Goal: Navigation & Orientation: Find specific page/section

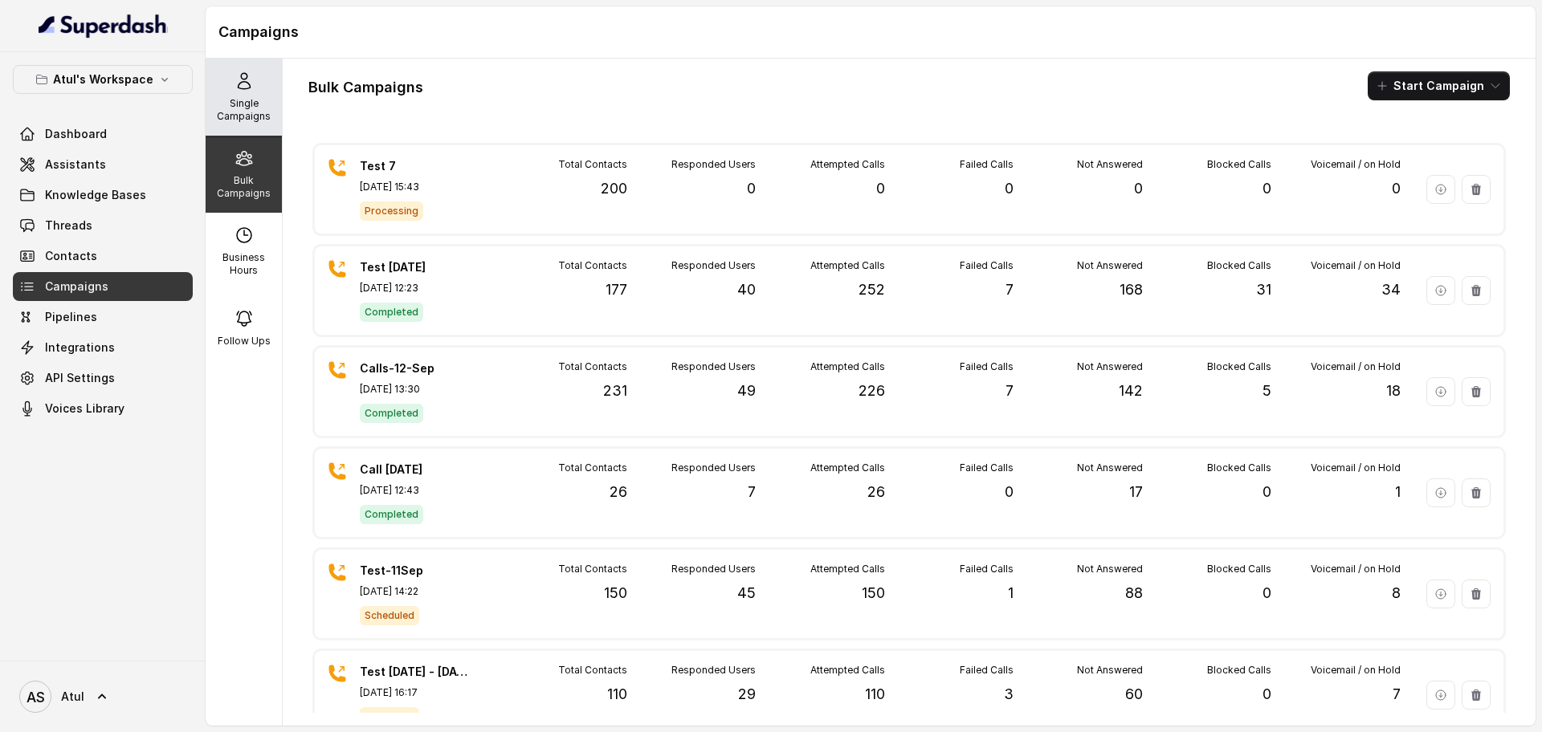
click at [222, 107] on p "Single Campaigns" at bounding box center [243, 110] width 63 height 26
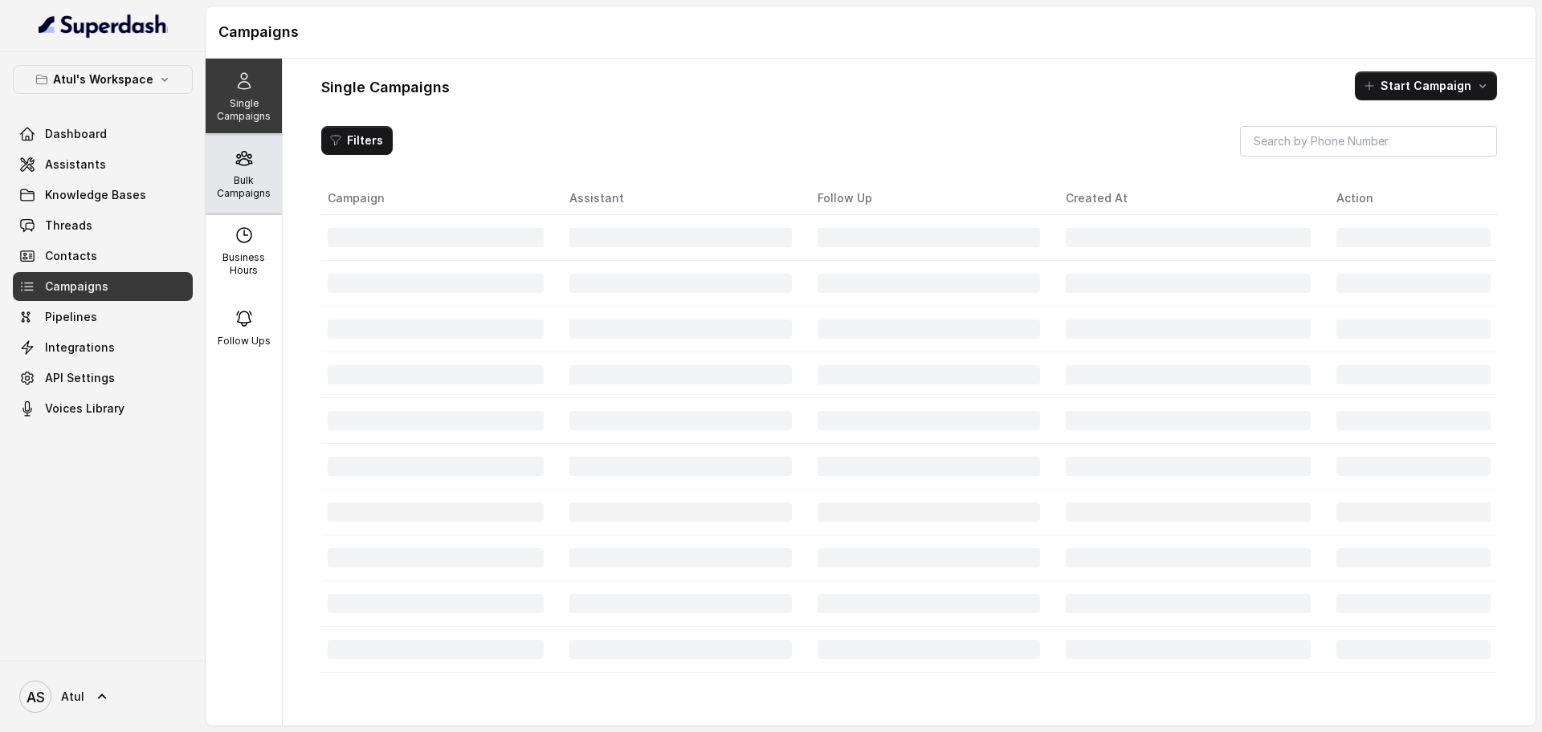
click at [246, 166] on div "Bulk Campaigns" at bounding box center [244, 174] width 76 height 77
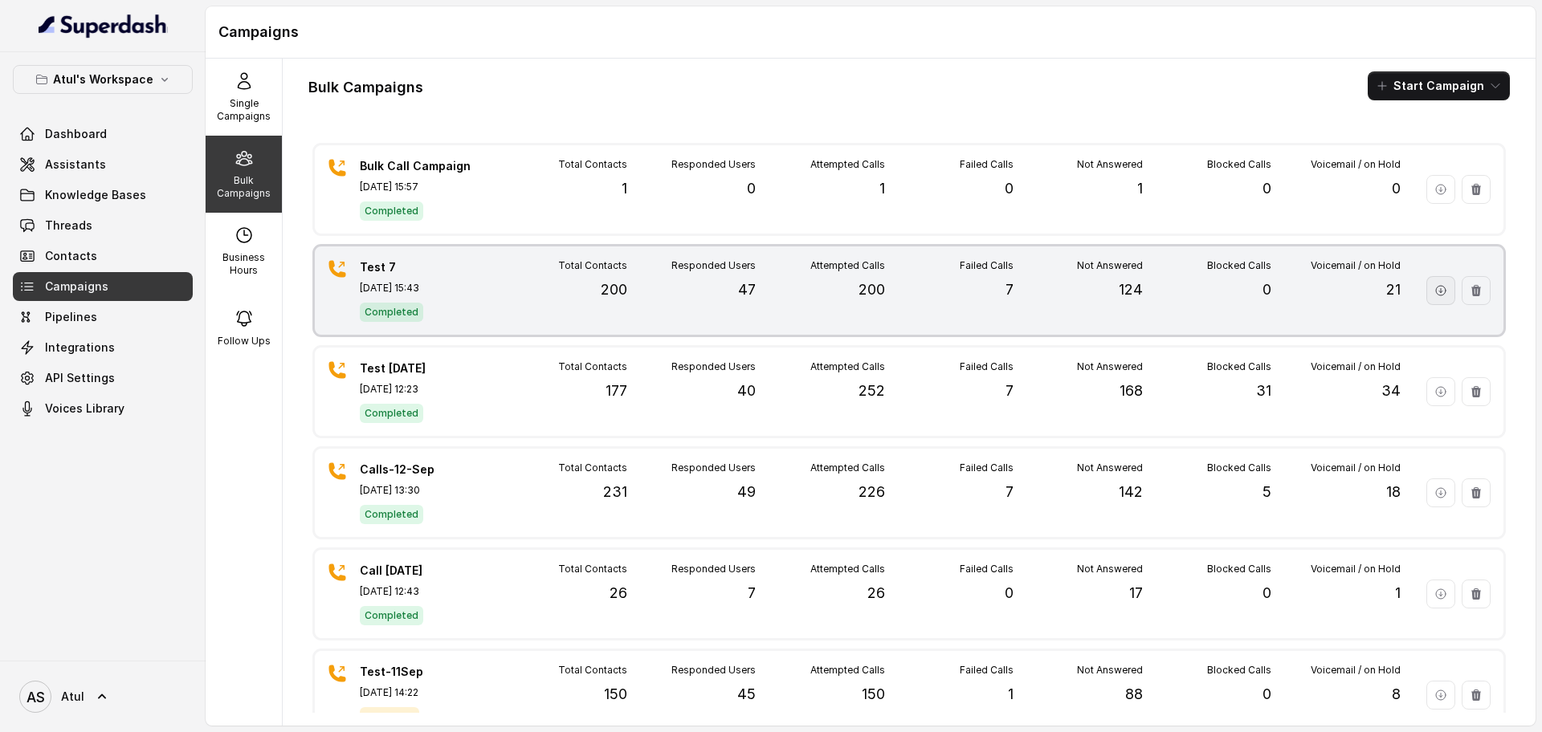
click at [1434, 291] on icon "button" at bounding box center [1440, 290] width 13 height 13
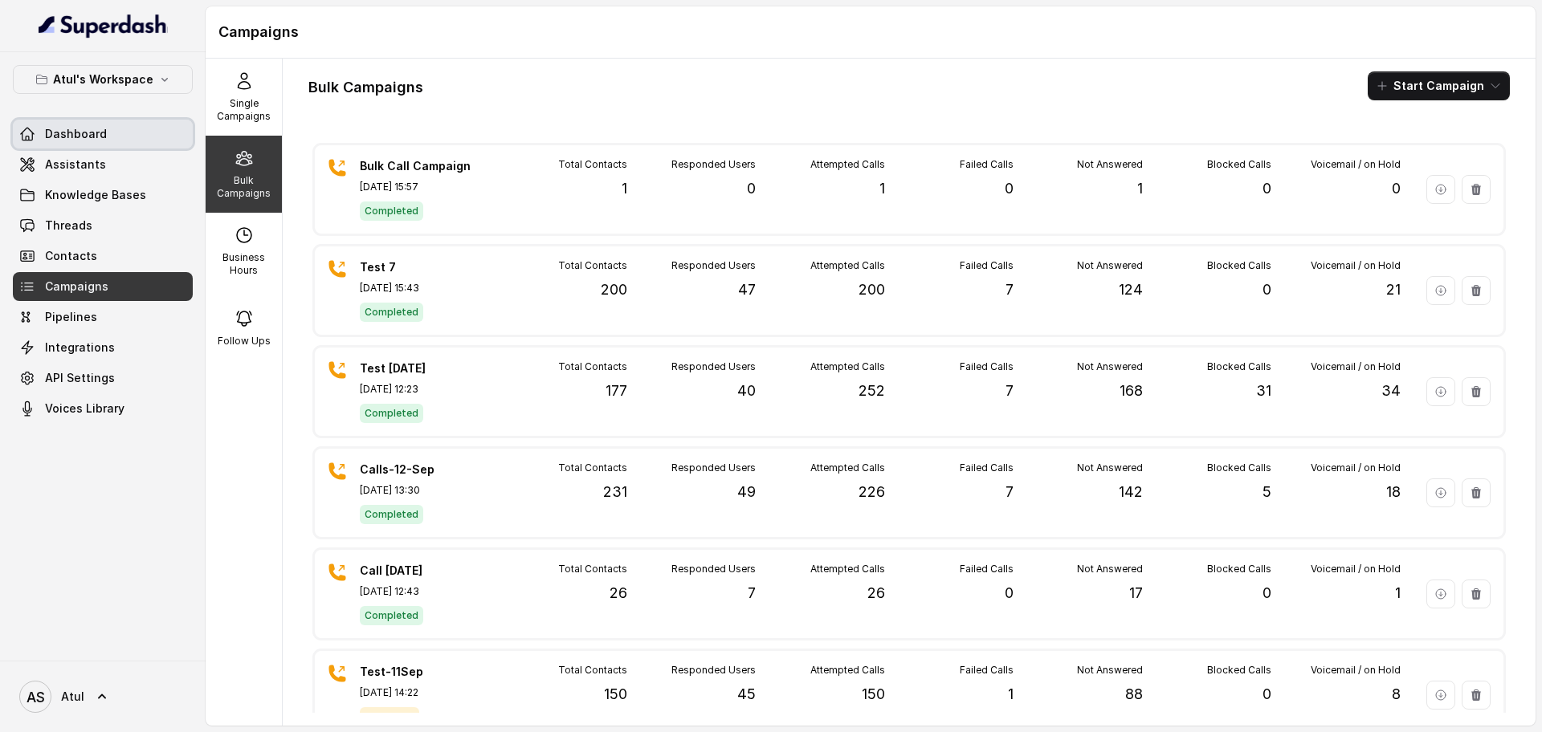
drag, startPoint x: 57, startPoint y: 125, endPoint x: 71, endPoint y: 140, distance: 19.9
click at [56, 126] on span "Dashboard" at bounding box center [76, 134] width 62 height 16
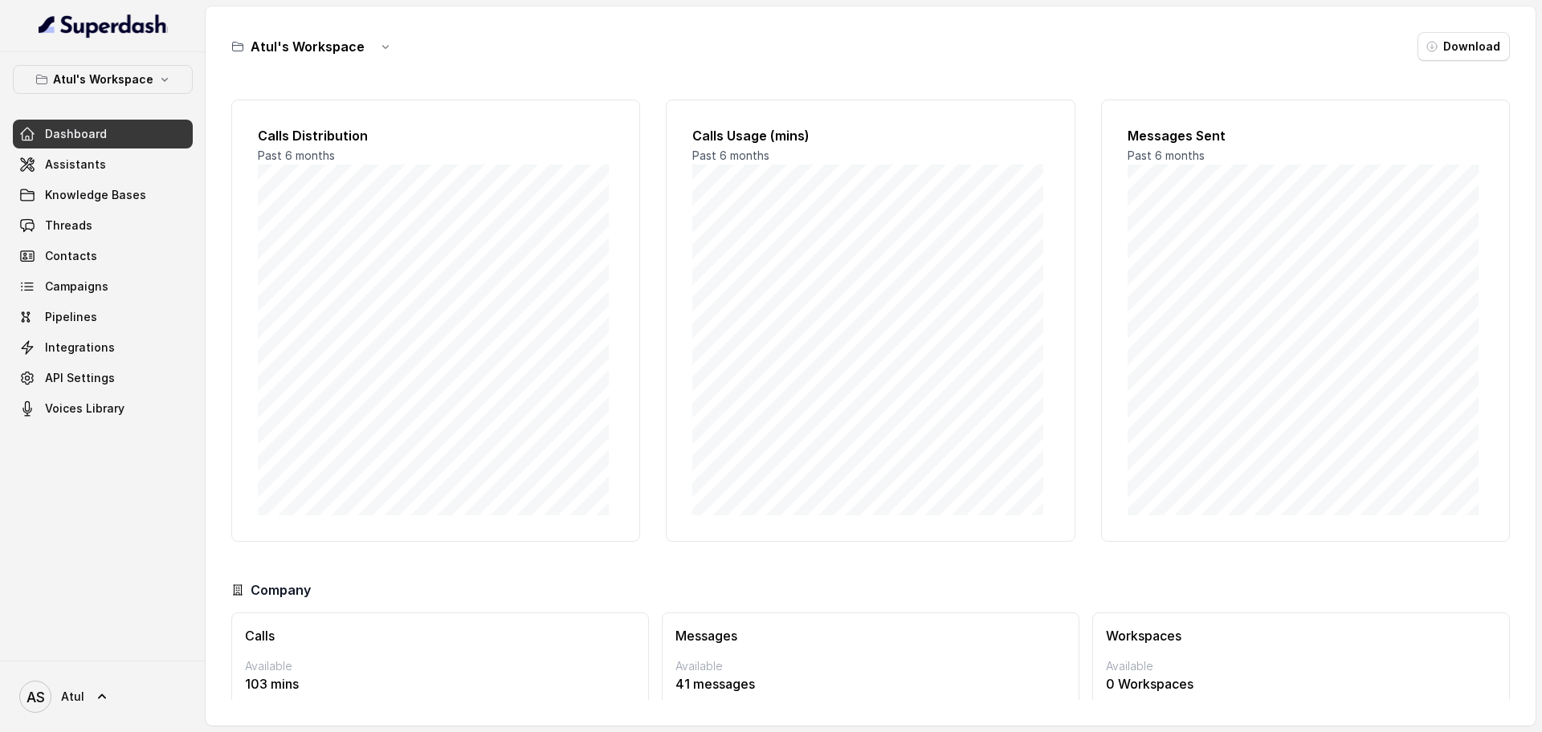
scroll to position [67, 0]
click at [88, 159] on span "Assistants" at bounding box center [75, 165] width 61 height 16
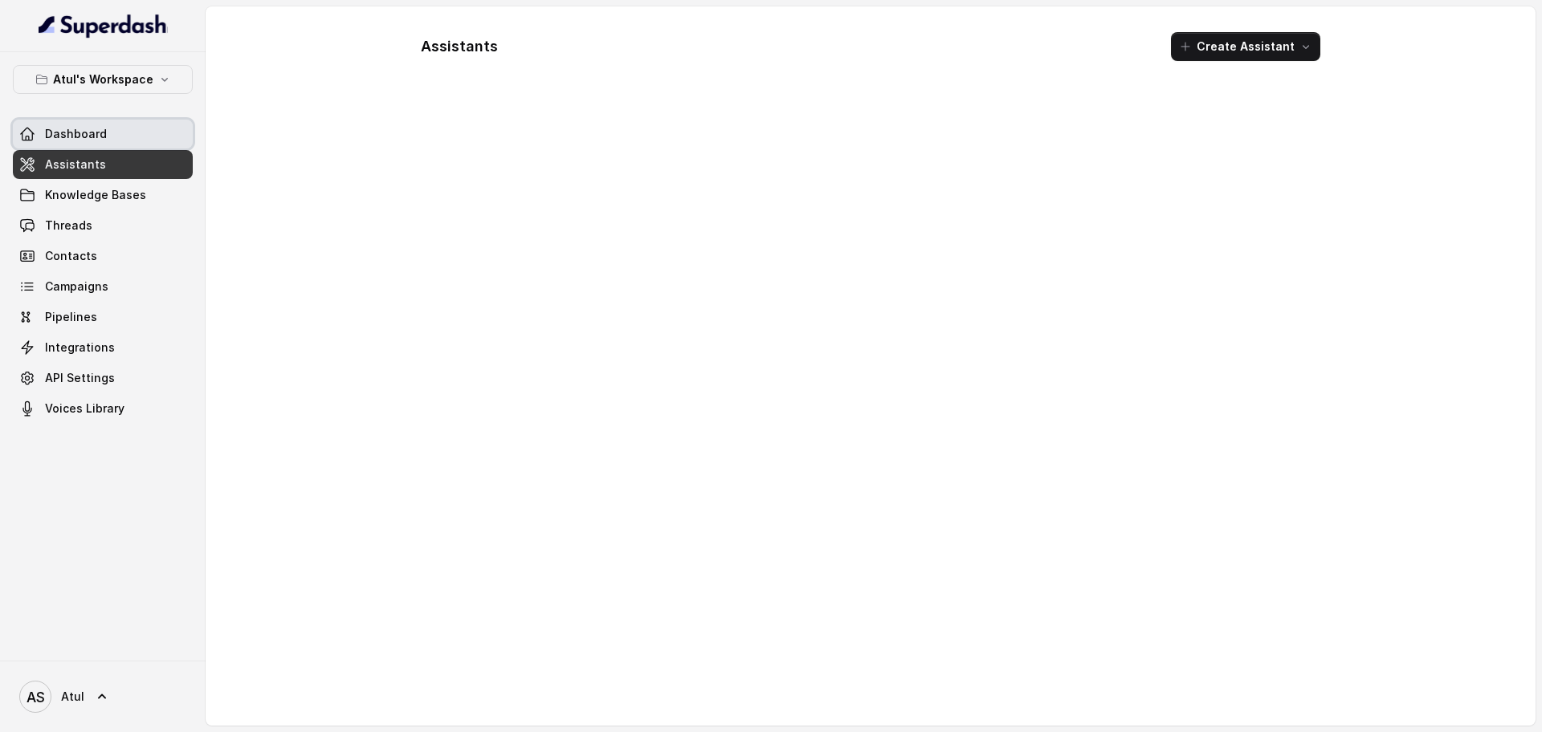
click at [86, 138] on span "Dashboard" at bounding box center [76, 134] width 62 height 16
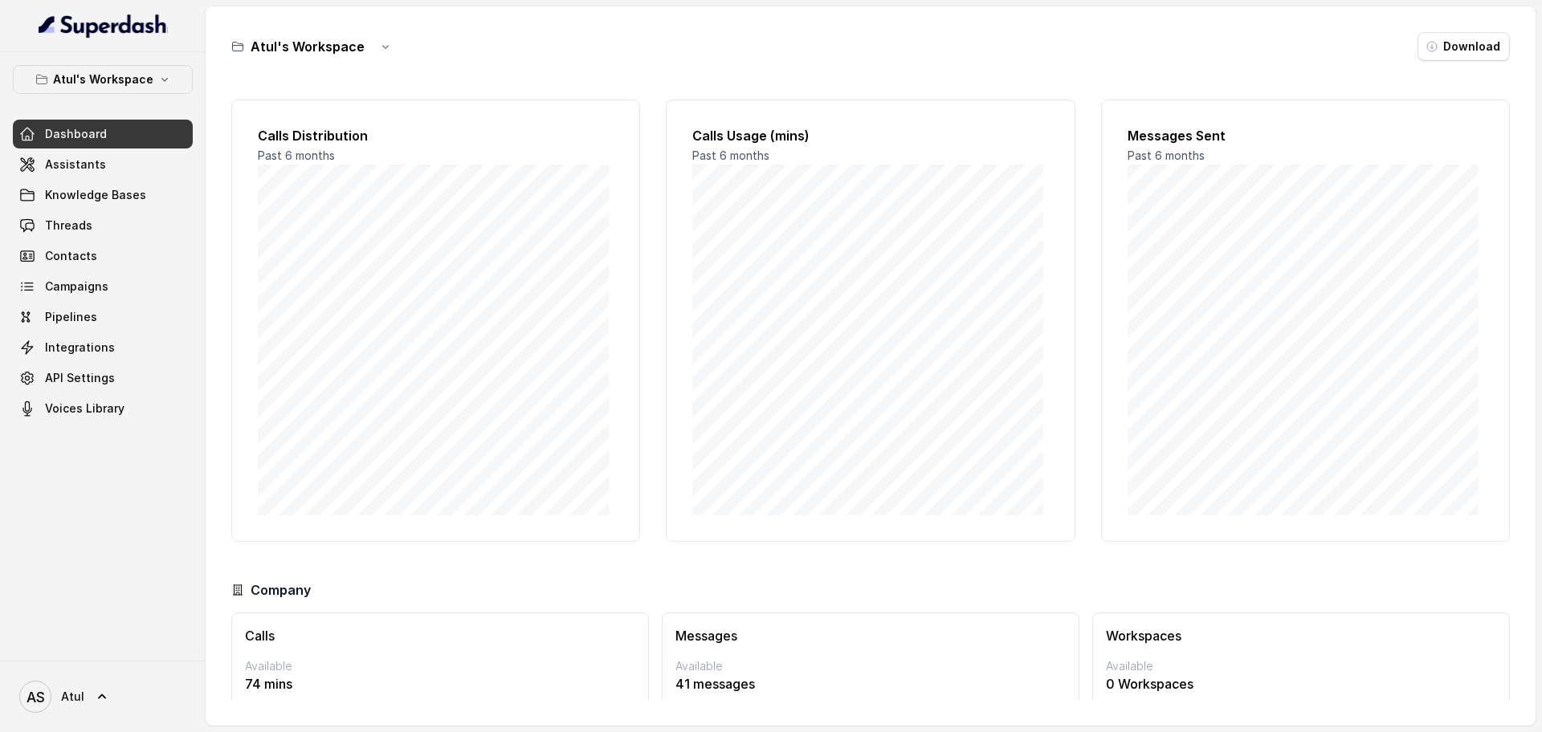
scroll to position [67, 0]
